Goal: Navigation & Orientation: Understand site structure

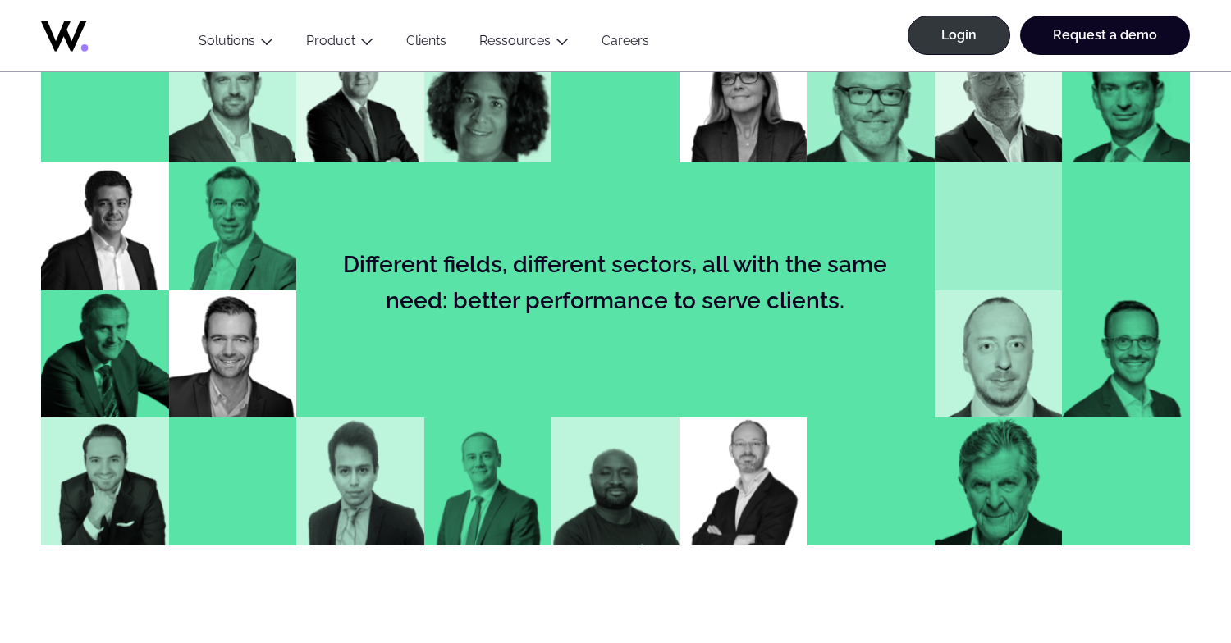
scroll to position [1749, 0]
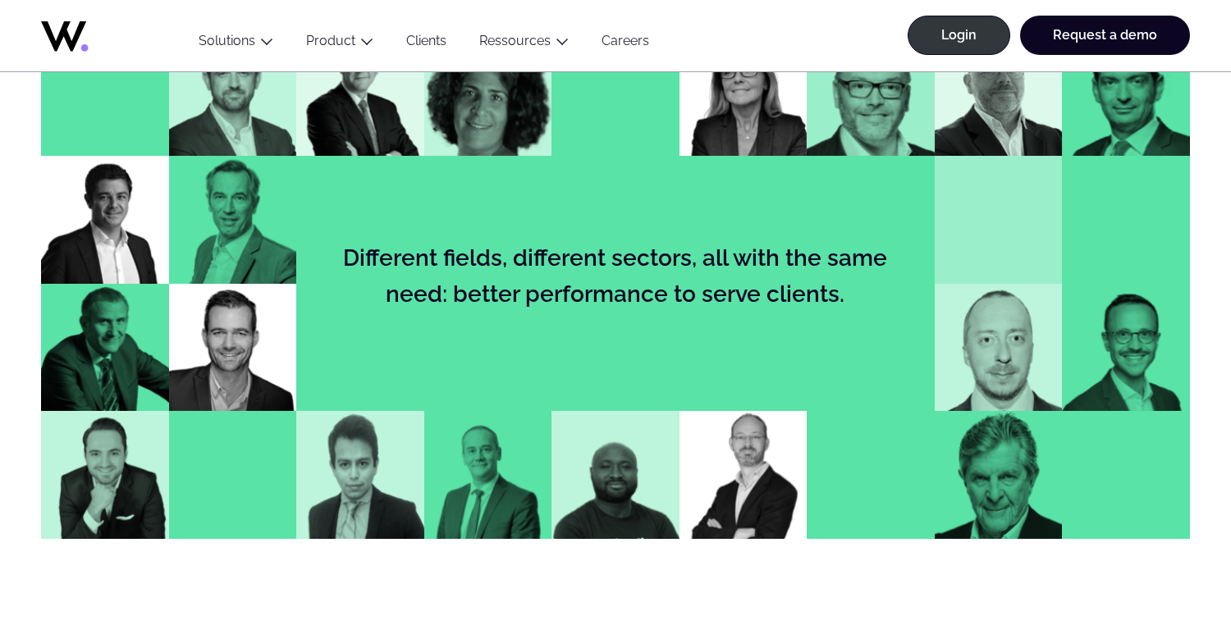
click at [219, 144] on img at bounding box center [233, 93] width 128 height 128
click at [233, 224] on img at bounding box center [233, 220] width 128 height 128
click at [112, 221] on img at bounding box center [105, 220] width 128 height 128
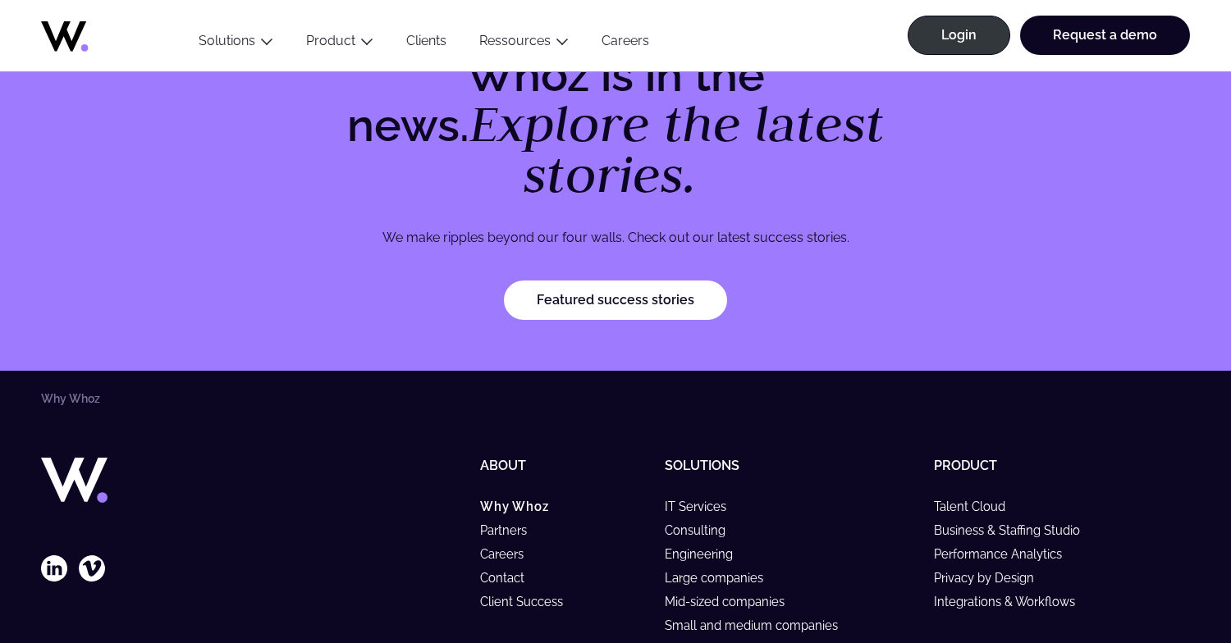
scroll to position [5177, 0]
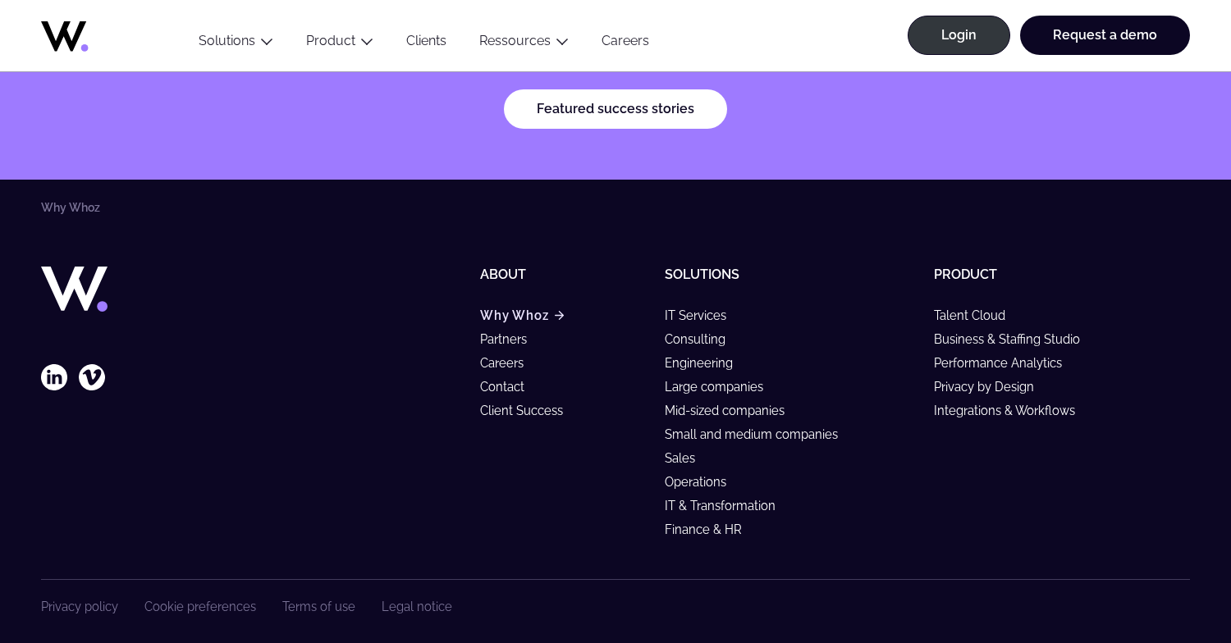
click at [510, 309] on link "Why Whoz" at bounding box center [522, 316] width 84 height 14
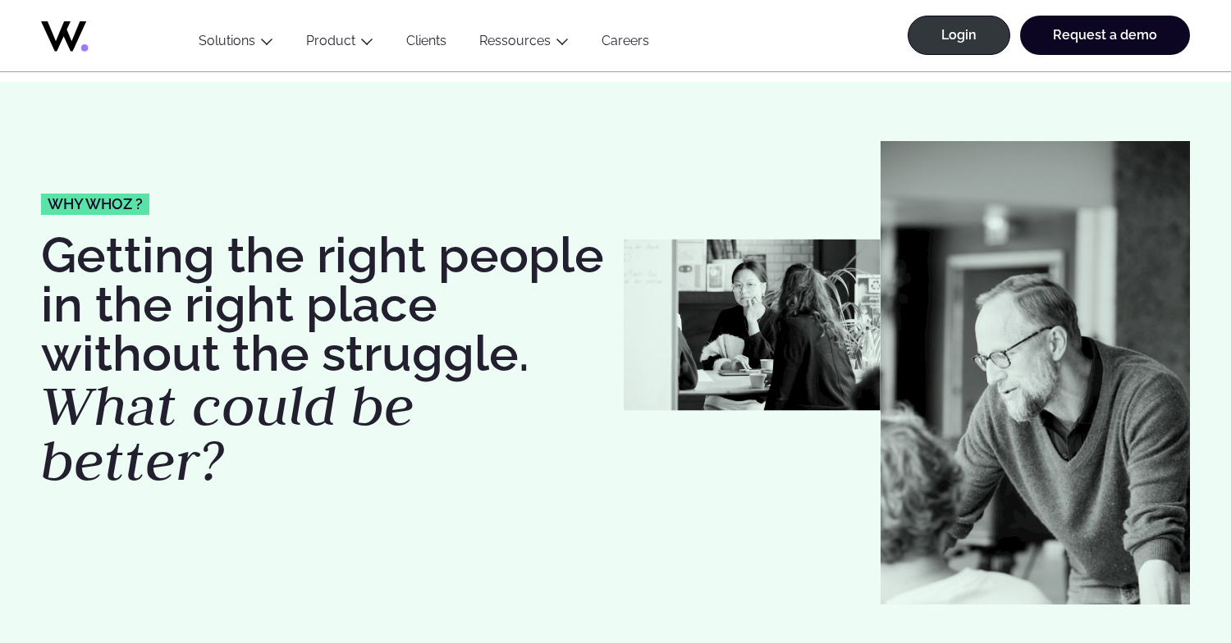
scroll to position [11, 0]
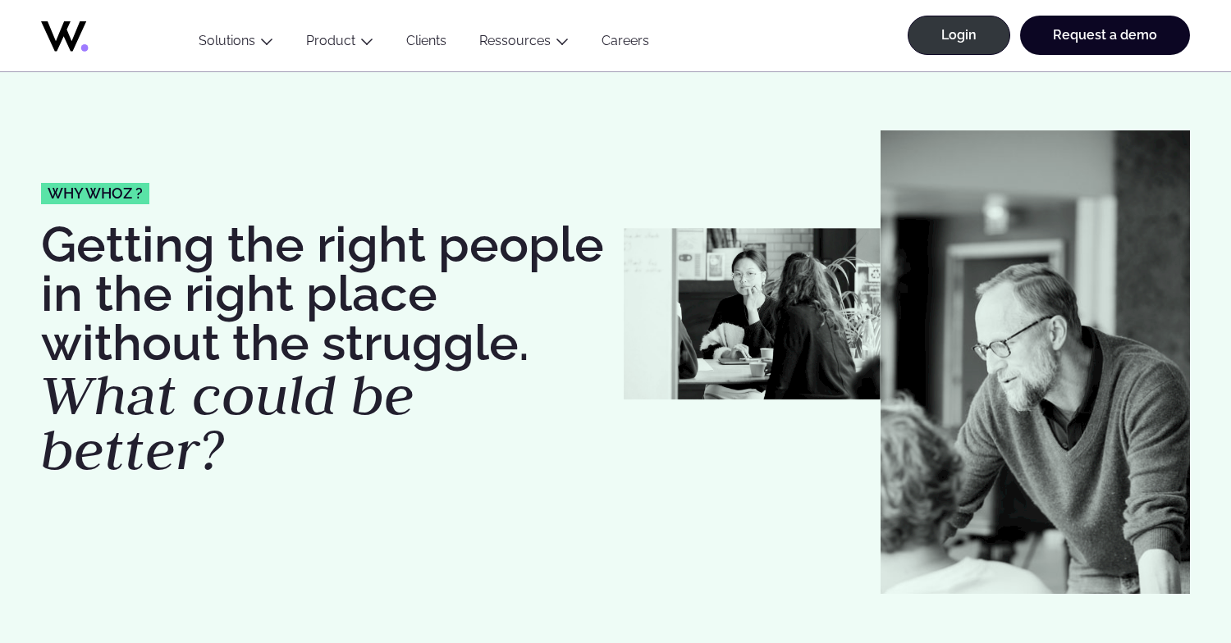
click at [70, 40] on icon at bounding box center [63, 36] width 45 height 30
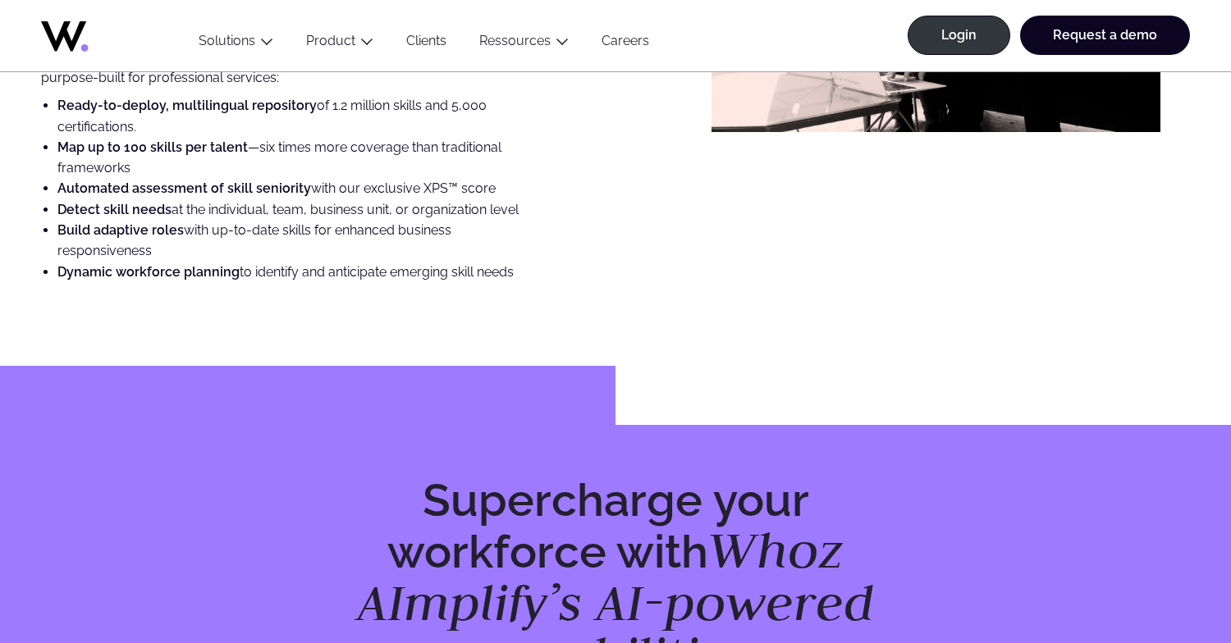
scroll to position [4896, 0]
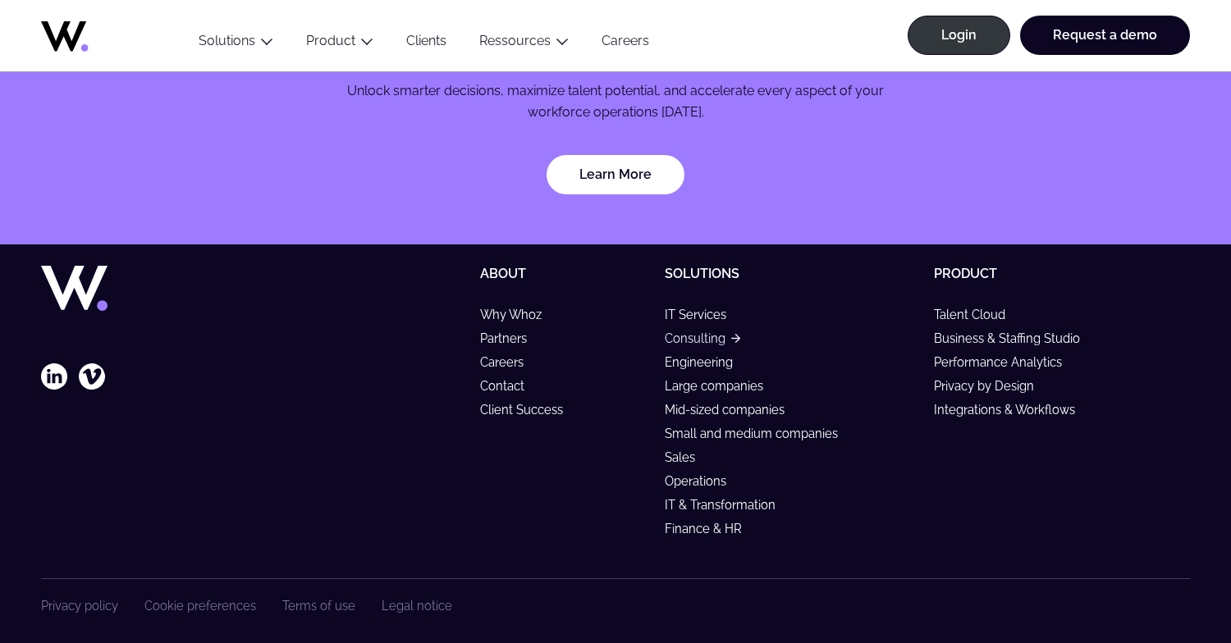
click at [694, 331] on link "Consulting" at bounding box center [702, 338] width 75 height 14
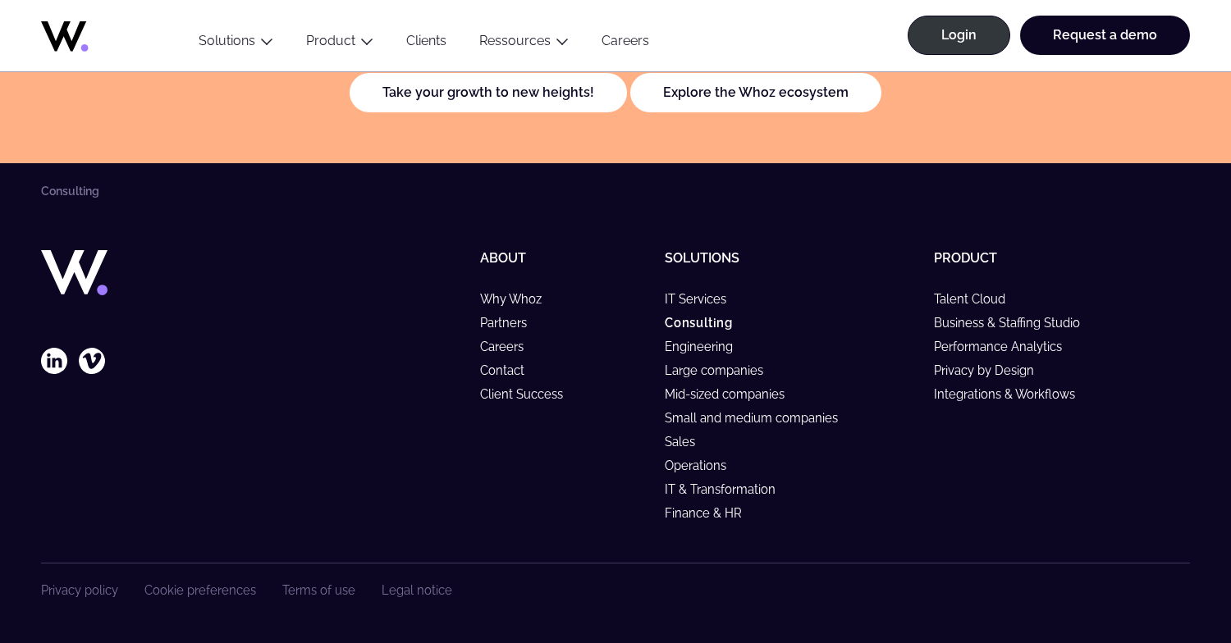
scroll to position [3728, 0]
click at [752, 487] on link "IT & Transformation" at bounding box center [728, 489] width 126 height 14
